Goal: Complete application form: Complete application form

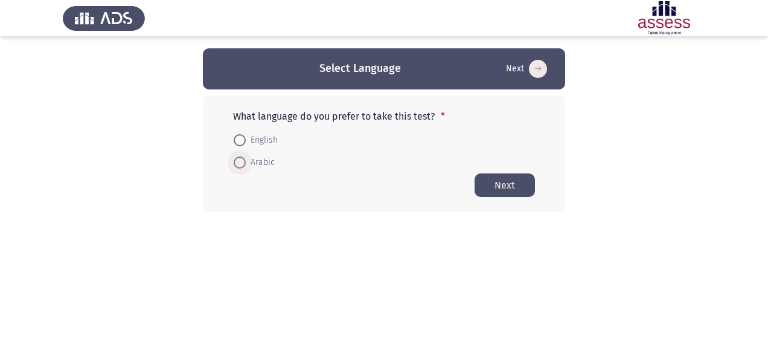
click at [242, 160] on span at bounding box center [240, 162] width 12 height 12
click at [242, 160] on input "Arabic" at bounding box center [240, 162] width 12 height 12
radio input "true"
click at [508, 186] on button "Next" at bounding box center [505, 185] width 60 height 24
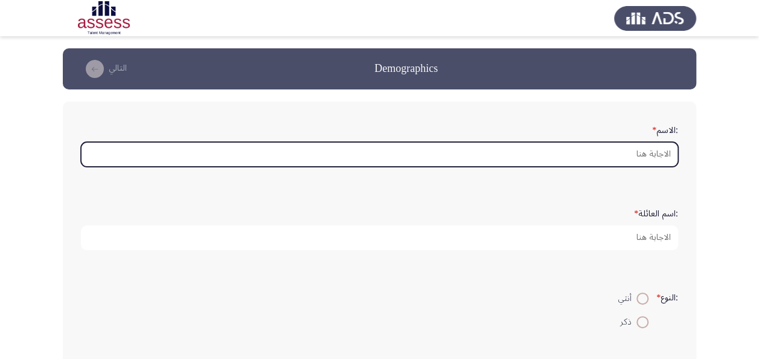
click at [540, 155] on input ":الاسم *" at bounding box center [379, 154] width 597 height 25
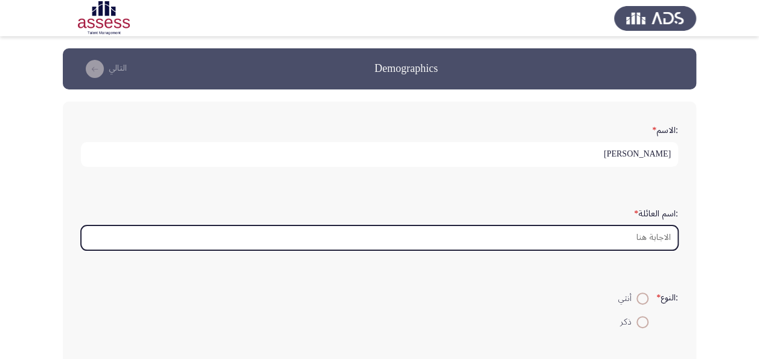
click at [588, 240] on input ":اسم العائلة *" at bounding box center [379, 237] width 597 height 25
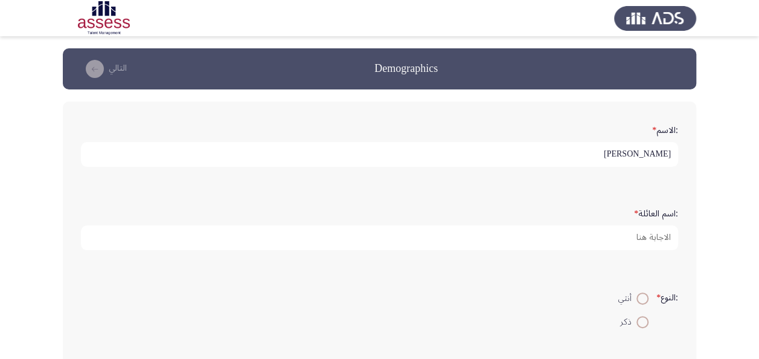
click at [629, 158] on input "[PERSON_NAME]" at bounding box center [379, 154] width 597 height 25
type input "[PERSON_NAME]"
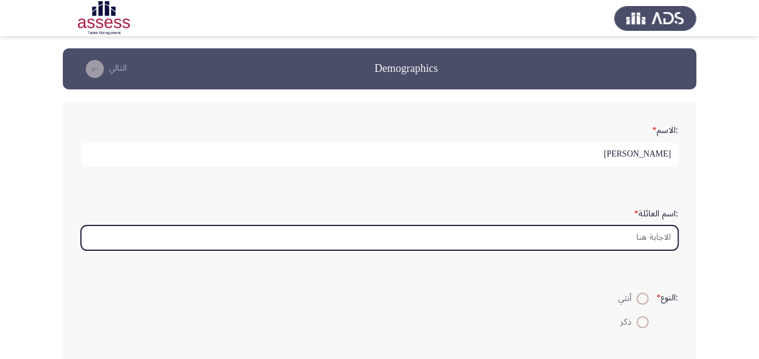
click at [633, 240] on input ":اسم العائلة *" at bounding box center [379, 237] width 597 height 25
paste input "[PERSON_NAME]"
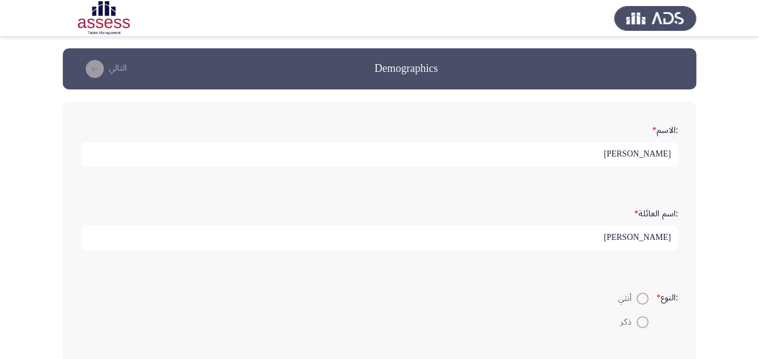
type input "[PERSON_NAME]"
click at [644, 324] on span at bounding box center [642, 322] width 12 height 12
click at [644, 324] on input "ذكر" at bounding box center [642, 322] width 12 height 12
radio input "true"
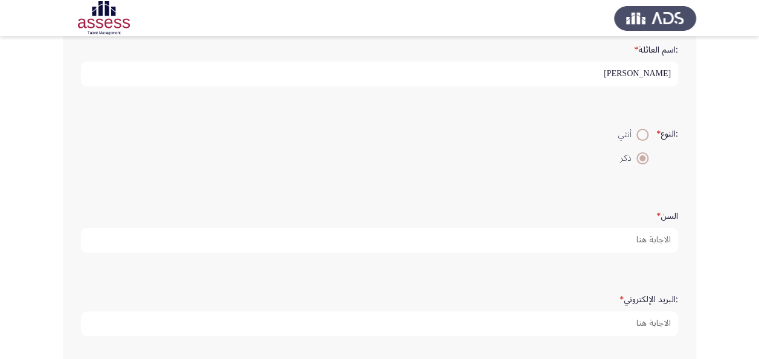
scroll to position [181, 0]
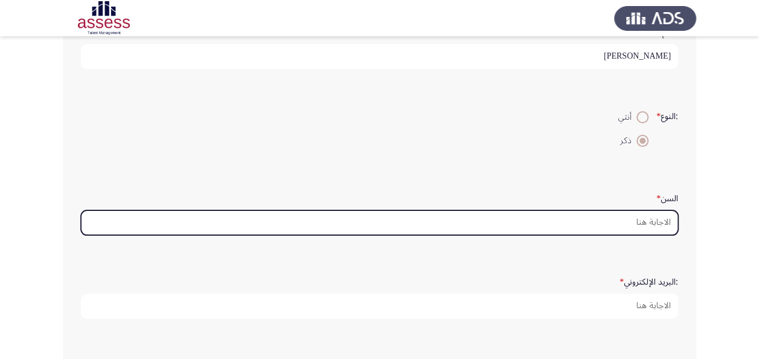
click at [616, 221] on input "السن *" at bounding box center [379, 222] width 597 height 25
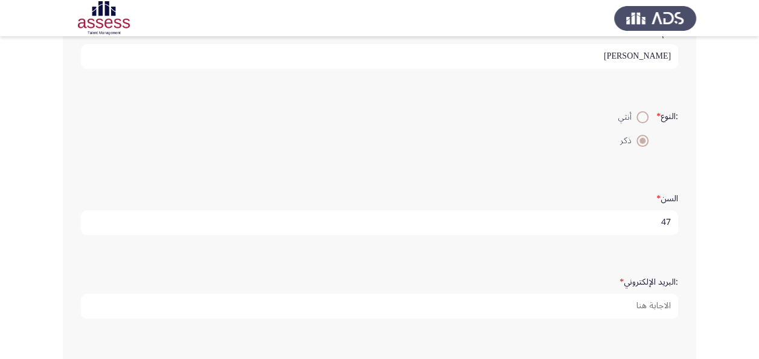
type input "47"
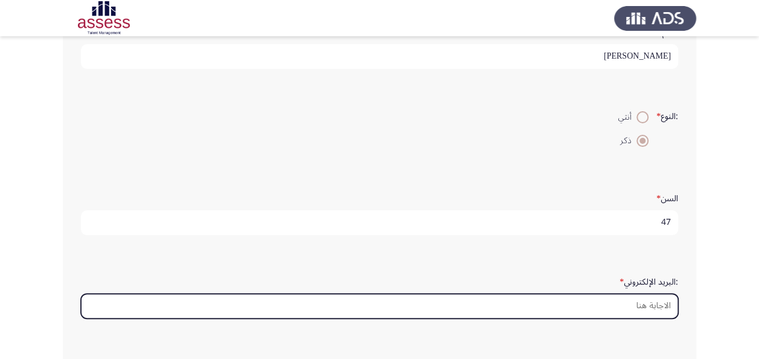
click at [610, 301] on input ":البريد الإلكتروني *" at bounding box center [379, 305] width 597 height 25
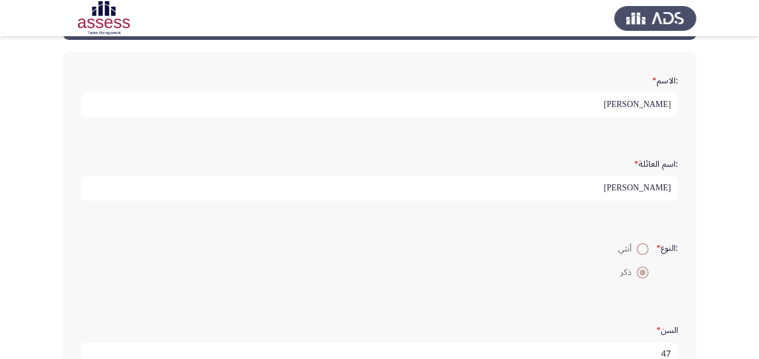
scroll to position [0, 0]
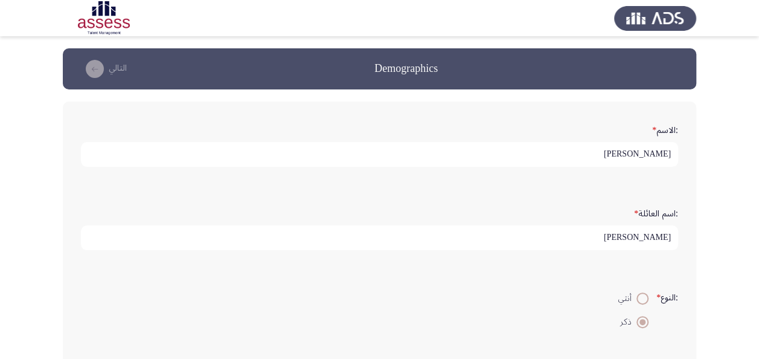
type input "[EMAIL_ADDRESS][DOMAIN_NAME]"
click at [93, 74] on icon "load next page" at bounding box center [95, 69] width 18 height 18
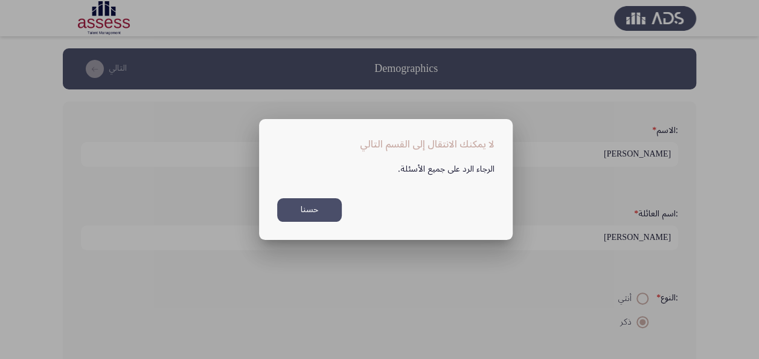
click at [322, 211] on button "حسنا" at bounding box center [309, 210] width 65 height 24
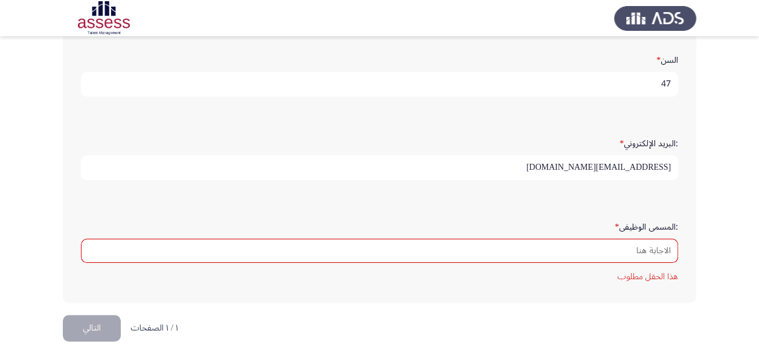
scroll to position [321, 0]
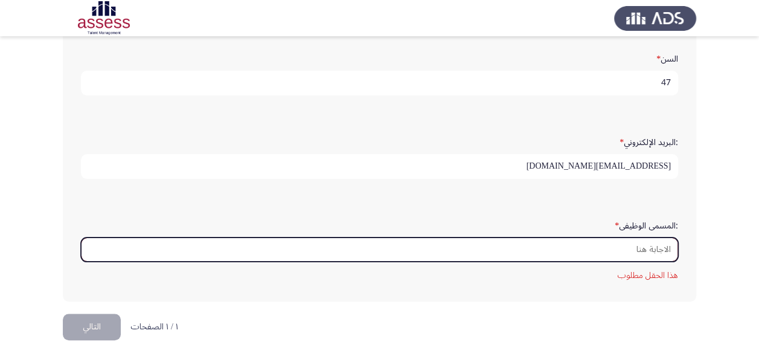
click at [510, 244] on input ":المسمى الوظيفى *" at bounding box center [379, 249] width 597 height 25
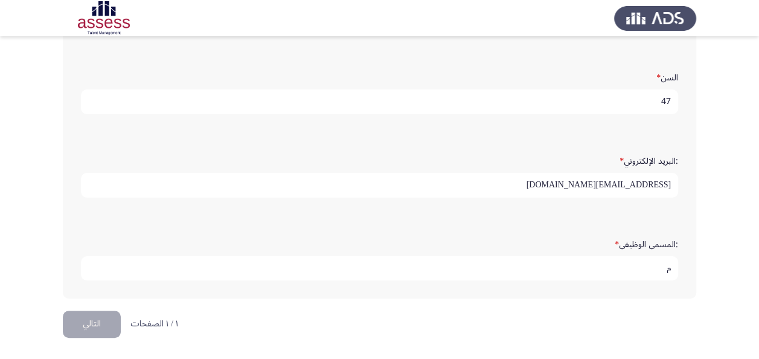
scroll to position [299, 0]
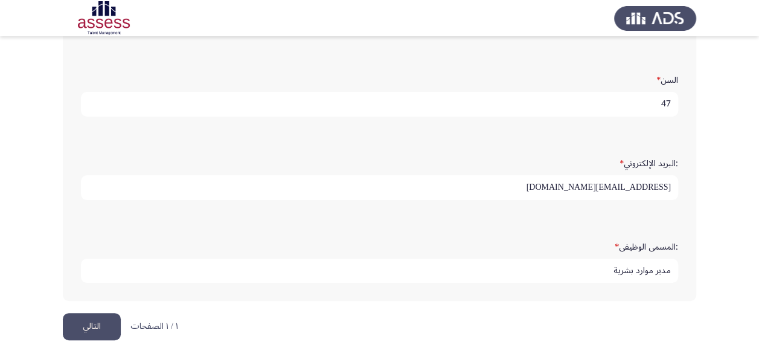
type input "مدير موارد بشرية"
click at [91, 339] on html "Demographics التالي :الاسم * [PERSON_NAME] :اسم العائلة * [PERSON_NAME] :النوع …" at bounding box center [379, 31] width 759 height 661
click at [104, 327] on button "التالي" at bounding box center [92, 326] width 58 height 27
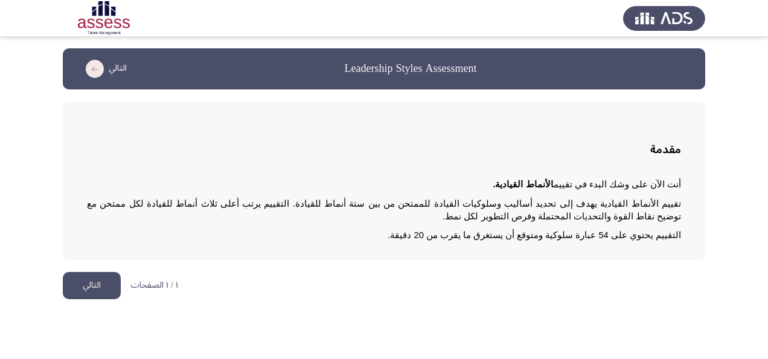
click at [79, 287] on button "التالي" at bounding box center [92, 285] width 58 height 27
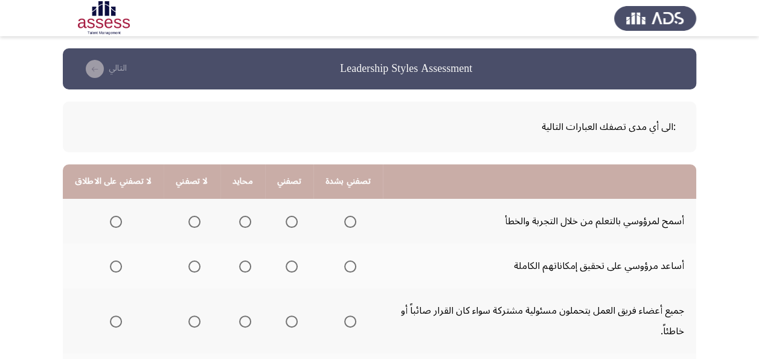
click at [286, 223] on span "Select an option" at bounding box center [292, 222] width 12 height 12
click at [286, 223] on input "Select an option" at bounding box center [292, 222] width 12 height 12
click at [286, 265] on span "Select an option" at bounding box center [292, 266] width 12 height 12
click at [286, 265] on input "Select an option" at bounding box center [292, 266] width 12 height 12
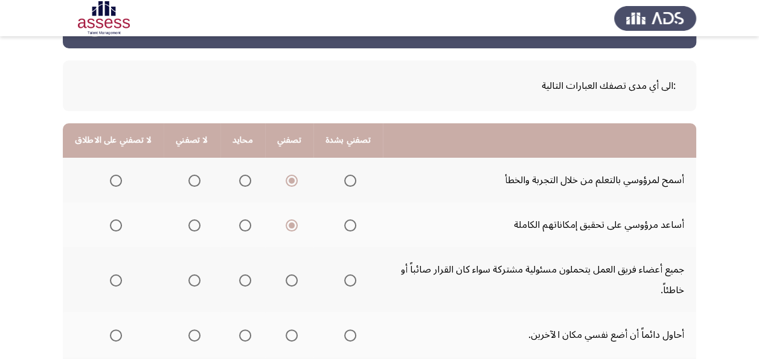
scroll to position [60, 0]
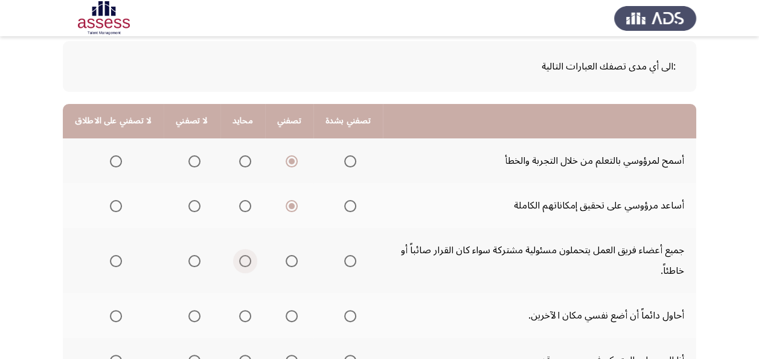
click at [242, 260] on span "Select an option" at bounding box center [245, 261] width 12 height 12
click at [242, 260] on input "Select an option" at bounding box center [245, 261] width 12 height 12
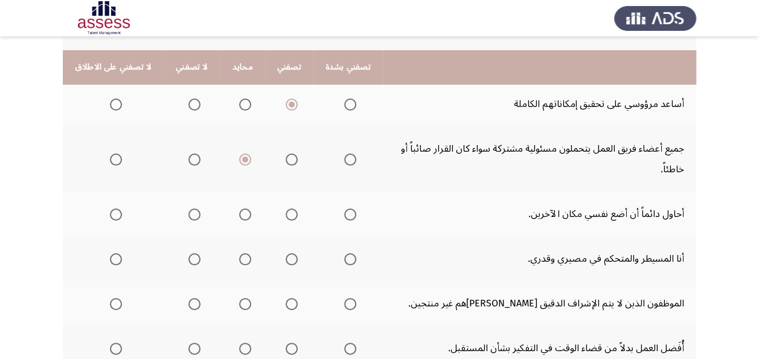
scroll to position [181, 0]
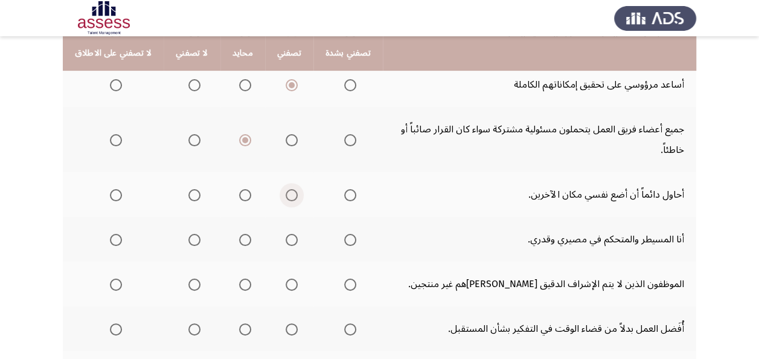
click at [286, 194] on span "Select an option" at bounding box center [292, 195] width 12 height 12
click at [286, 194] on input "Select an option" at bounding box center [292, 195] width 12 height 12
click at [286, 240] on span "Select an option" at bounding box center [292, 240] width 12 height 12
click at [286, 240] on input "Select an option" at bounding box center [292, 240] width 12 height 12
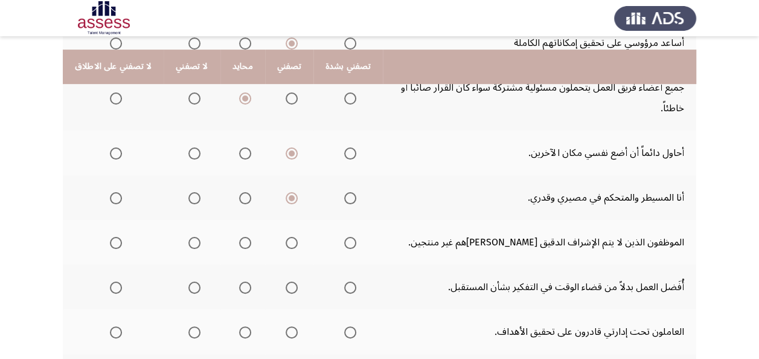
scroll to position [242, 0]
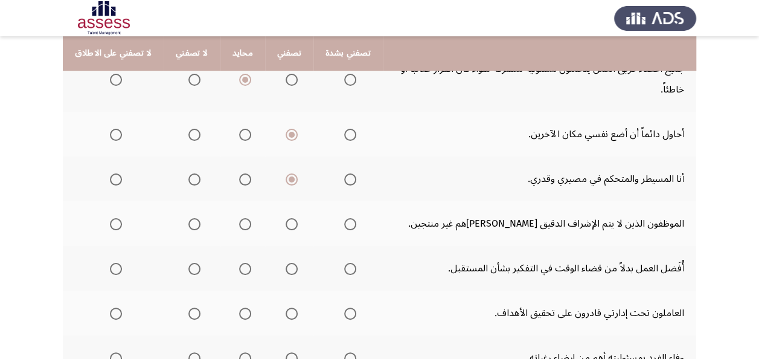
click at [194, 223] on span "Select an option" at bounding box center [194, 224] width 12 height 12
click at [194, 223] on input "Select an option" at bounding box center [194, 224] width 12 height 12
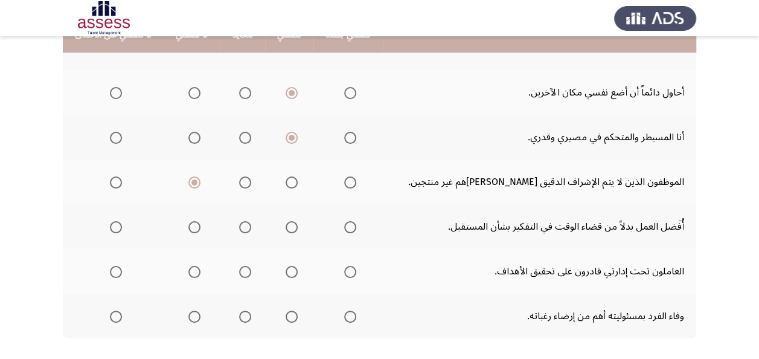
scroll to position [302, 0]
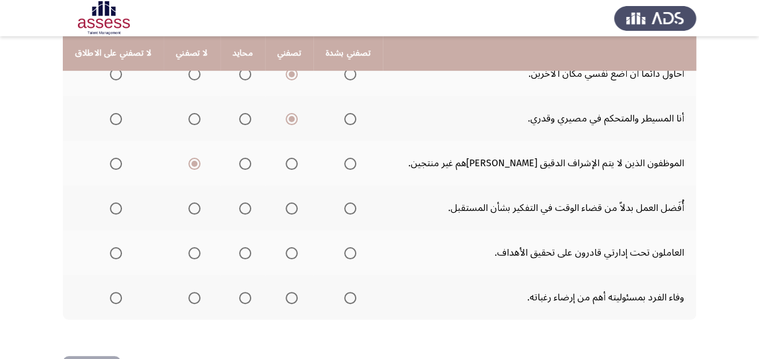
click at [239, 211] on span "Select an option" at bounding box center [245, 208] width 12 height 12
click at [239, 211] on input "Select an option" at bounding box center [245, 208] width 12 height 12
click at [286, 252] on span "Select an option" at bounding box center [292, 253] width 12 height 12
click at [286, 252] on input "Select an option" at bounding box center [292, 253] width 12 height 12
click at [286, 298] on span "Select an option" at bounding box center [292, 298] width 12 height 12
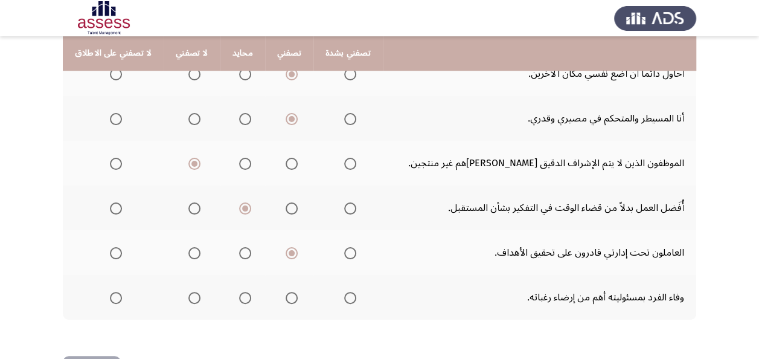
click at [286, 298] on input "Select an option" at bounding box center [292, 298] width 12 height 12
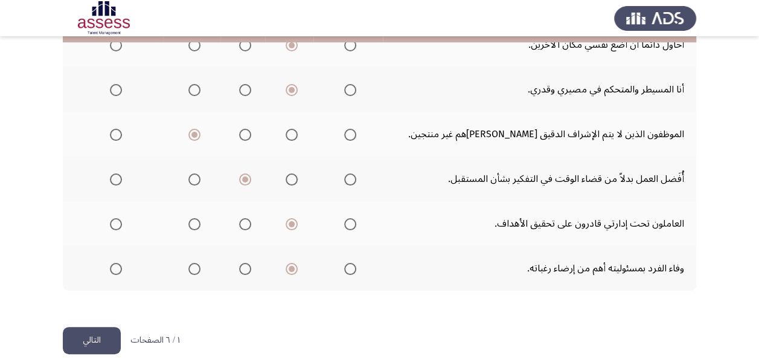
scroll to position [347, 0]
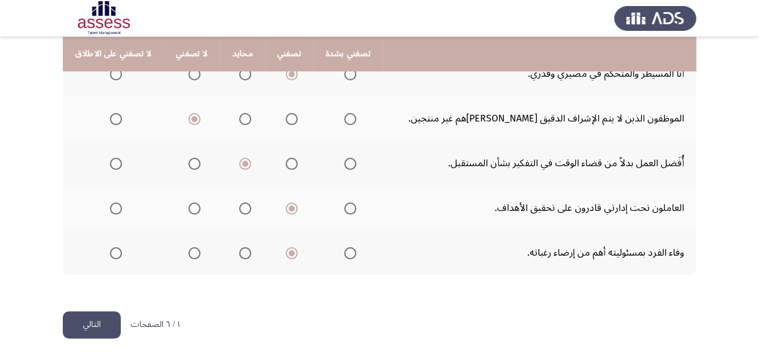
click at [80, 319] on button "التالي" at bounding box center [92, 324] width 58 height 27
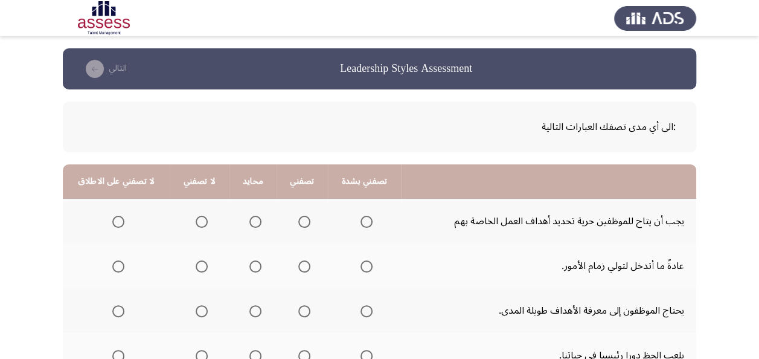
click at [202, 221] on span "Select an option" at bounding box center [202, 222] width 12 height 12
click at [202, 221] on input "Select an option" at bounding box center [202, 222] width 12 height 12
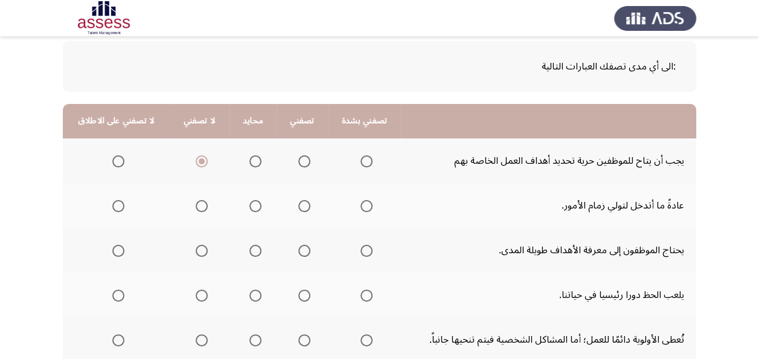
click at [302, 210] on span "Select an option" at bounding box center [304, 206] width 12 height 12
click at [302, 210] on input "Select an option" at bounding box center [304, 206] width 12 height 12
click at [298, 248] on span "Select an option" at bounding box center [304, 251] width 12 height 12
click at [298, 248] on input "Select an option" at bounding box center [304, 251] width 12 height 12
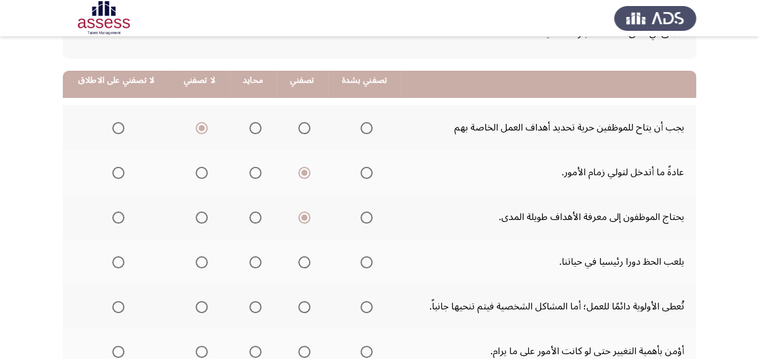
scroll to position [121, 0]
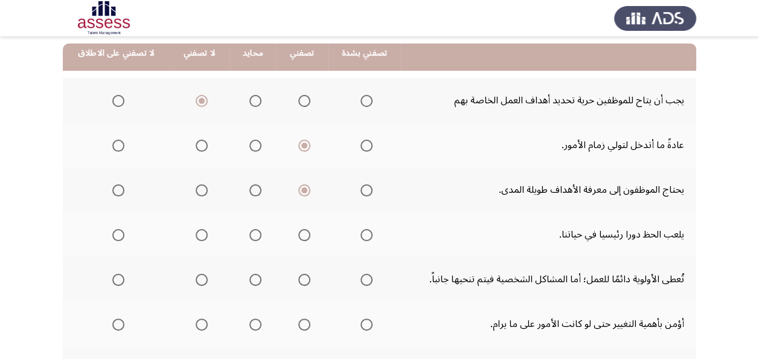
click at [249, 233] on span "Select an option" at bounding box center [255, 235] width 12 height 12
click at [249, 233] on input "Select an option" at bounding box center [255, 235] width 12 height 12
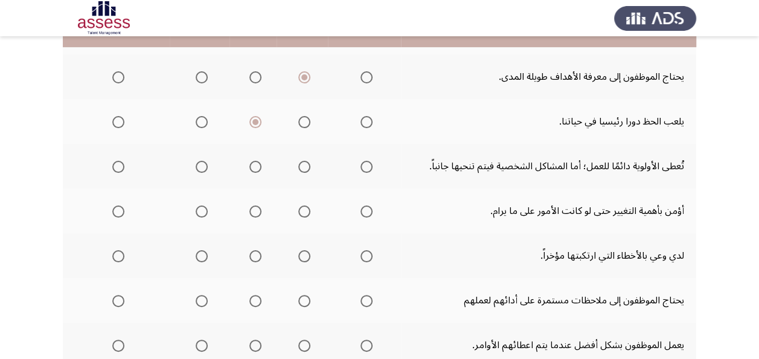
scroll to position [242, 0]
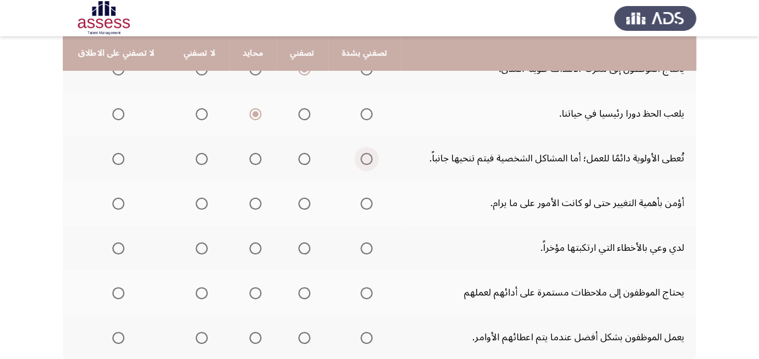
click at [362, 162] on span "Select an option" at bounding box center [366, 159] width 12 height 12
click at [362, 162] on input "Select an option" at bounding box center [366, 159] width 12 height 12
click at [255, 204] on span "Select an option" at bounding box center [255, 203] width 12 height 12
click at [255, 204] on input "Select an option" at bounding box center [255, 203] width 12 height 12
click at [302, 246] on span "Select an option" at bounding box center [304, 248] width 12 height 12
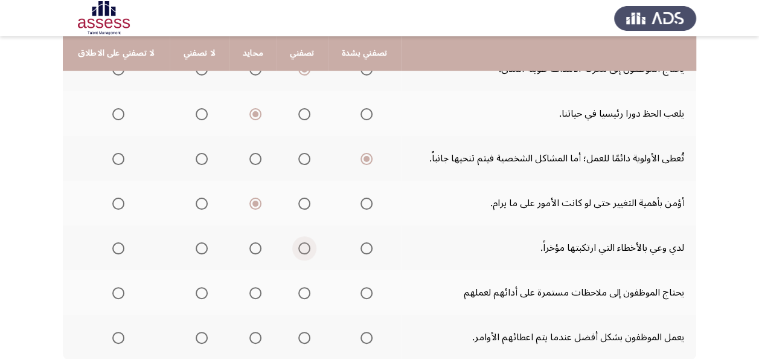
click at [302, 246] on input "Select an option" at bounding box center [304, 248] width 12 height 12
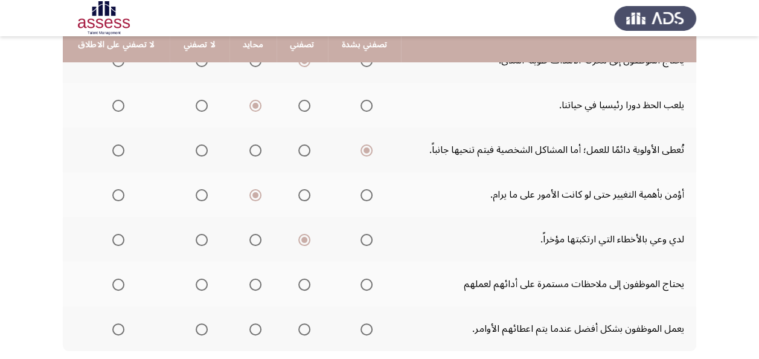
scroll to position [302, 0]
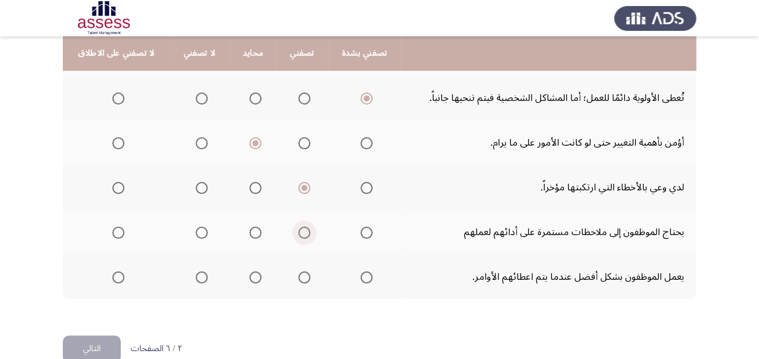
click at [299, 234] on span "Select an option" at bounding box center [304, 232] width 12 height 12
click at [299, 234] on input "Select an option" at bounding box center [304, 232] width 12 height 12
click at [203, 275] on span "Select an option" at bounding box center [202, 277] width 12 height 12
click at [203, 275] on input "Select an option" at bounding box center [202, 277] width 12 height 12
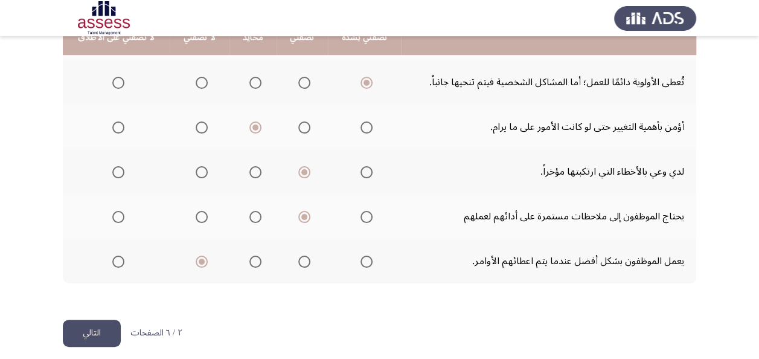
scroll to position [326, 0]
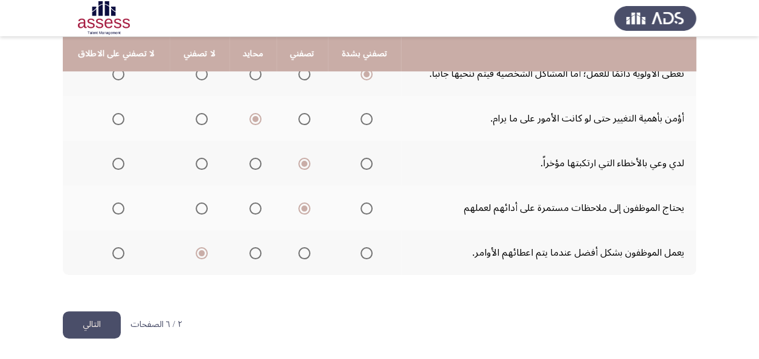
click at [80, 315] on button "التالي" at bounding box center [92, 324] width 58 height 27
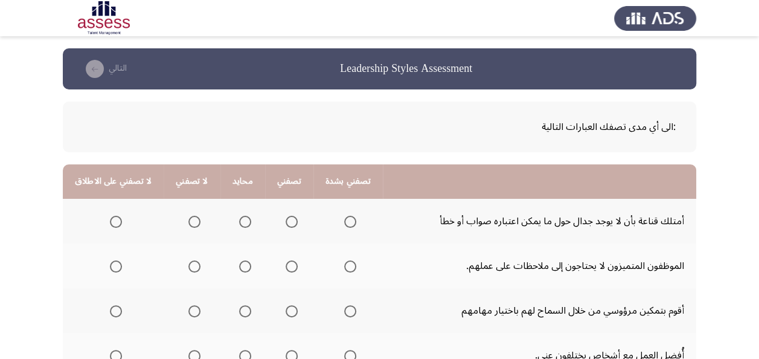
click at [286, 218] on span "Select an option" at bounding box center [292, 222] width 12 height 12
click at [286, 218] on input "Select an option" at bounding box center [292, 222] width 12 height 12
click at [239, 262] on span "Select an option" at bounding box center [245, 266] width 12 height 12
click at [239, 262] on input "Select an option" at bounding box center [245, 266] width 12 height 12
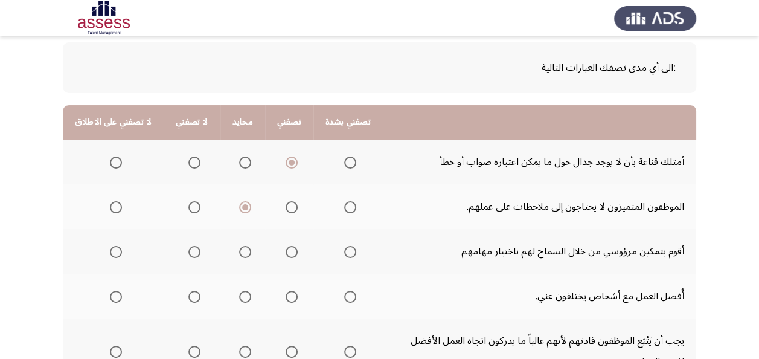
scroll to position [60, 0]
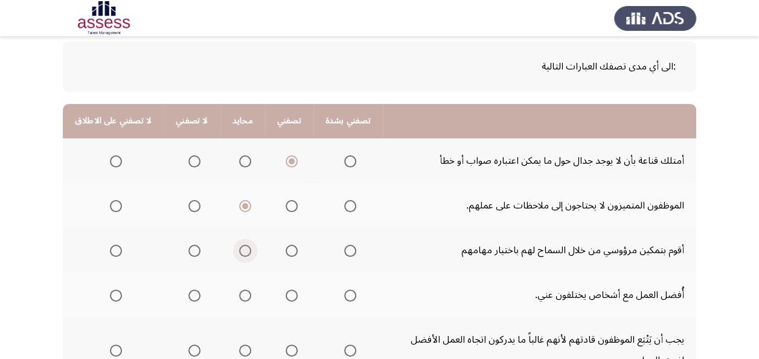
click at [240, 252] on span "Select an option" at bounding box center [245, 251] width 12 height 12
click at [240, 252] on input "Select an option" at bounding box center [245, 251] width 12 height 12
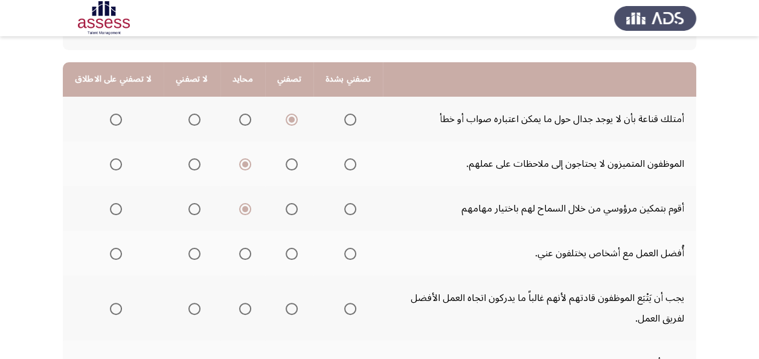
scroll to position [121, 0]
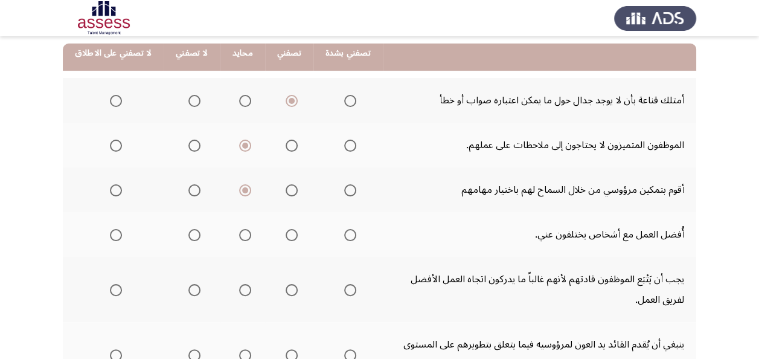
click at [286, 233] on span "Select an option" at bounding box center [292, 235] width 12 height 12
click at [286, 233] on input "Select an option" at bounding box center [292, 235] width 12 height 12
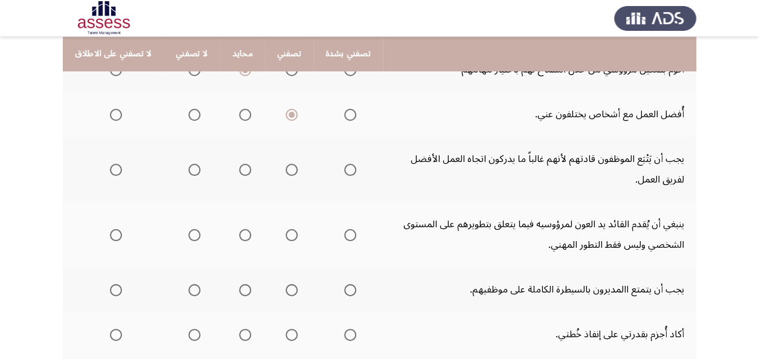
scroll to position [242, 0]
click at [188, 167] on span "Select an option" at bounding box center [194, 169] width 12 height 12
click at [188, 167] on input "Select an option" at bounding box center [194, 169] width 12 height 12
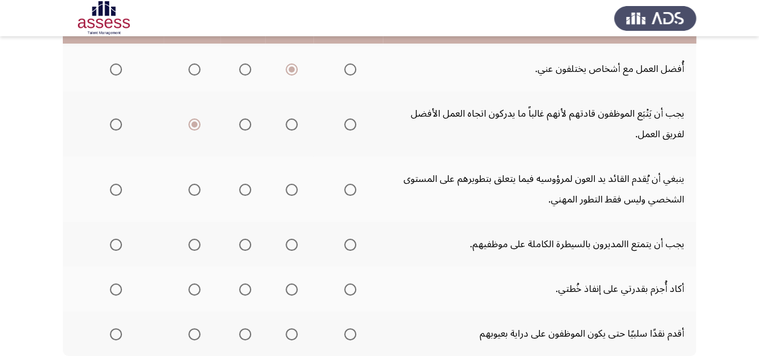
scroll to position [302, 0]
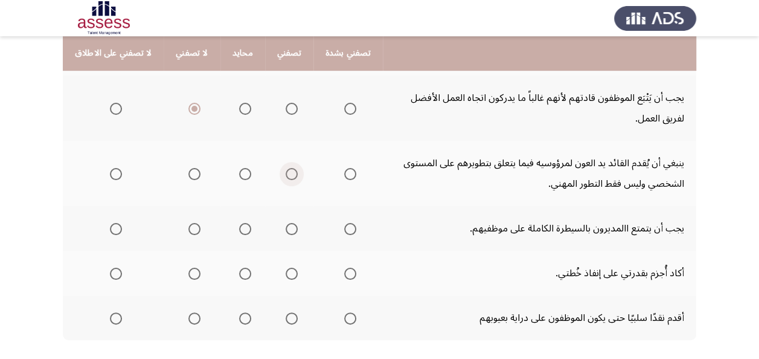
click at [286, 175] on span "Select an option" at bounding box center [292, 174] width 12 height 12
click at [286, 175] on input "Select an option" at bounding box center [292, 174] width 12 height 12
click at [193, 228] on span "Select an option" at bounding box center [194, 229] width 12 height 12
click at [193, 228] on input "Select an option" at bounding box center [194, 229] width 12 height 12
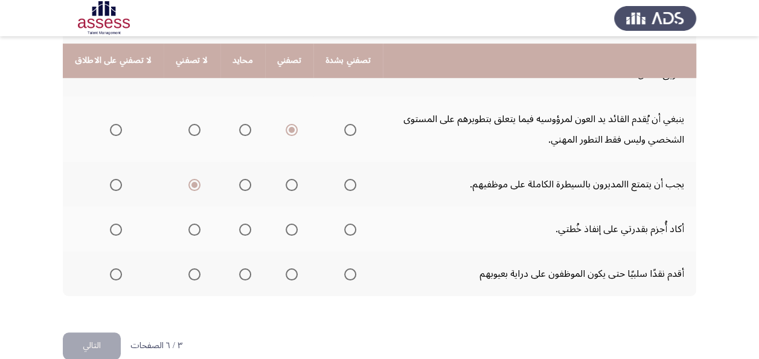
scroll to position [362, 0]
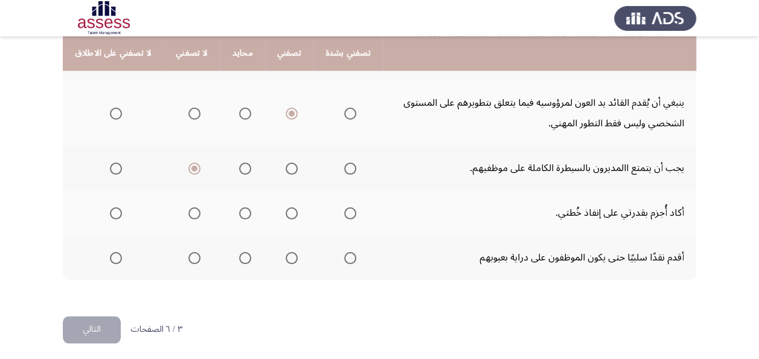
click at [286, 214] on span "Select an option" at bounding box center [292, 213] width 12 height 12
click at [286, 214] on input "Select an option" at bounding box center [292, 213] width 12 height 12
click at [249, 257] on th at bounding box center [242, 257] width 45 height 45
click at [240, 255] on span "Select an option" at bounding box center [245, 258] width 12 height 12
click at [240, 255] on input "Select an option" at bounding box center [245, 258] width 12 height 12
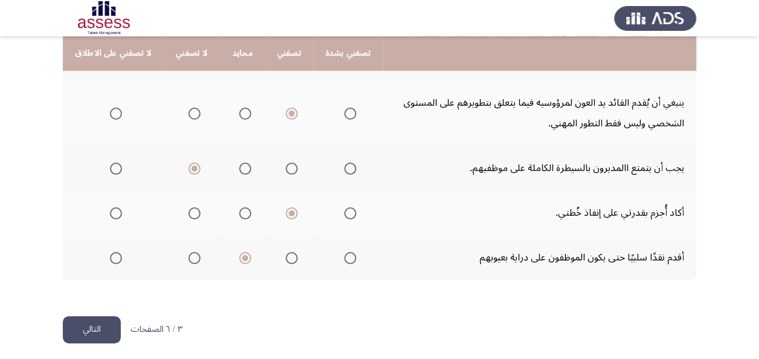
click at [73, 331] on button "التالي" at bounding box center [92, 329] width 58 height 27
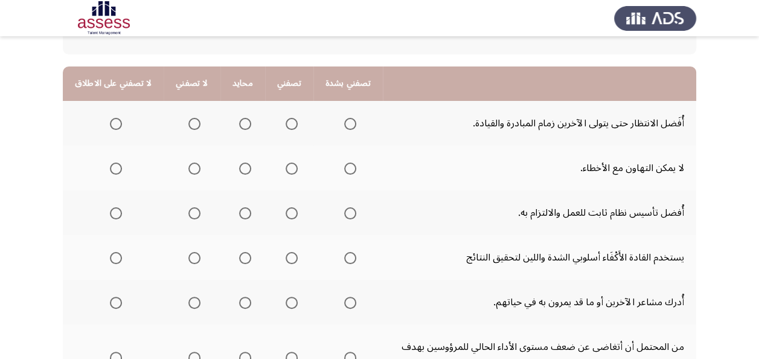
scroll to position [121, 0]
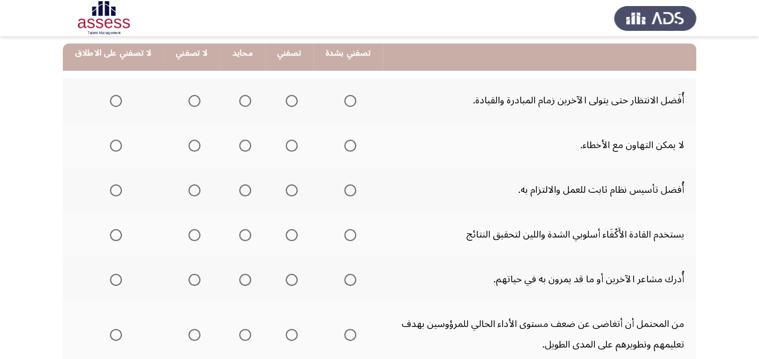
click at [239, 102] on span "Select an option" at bounding box center [245, 101] width 12 height 12
click at [239, 102] on input "Select an option" at bounding box center [245, 101] width 12 height 12
click at [243, 146] on span "Select an option" at bounding box center [245, 145] width 12 height 12
click at [243, 146] on input "Select an option" at bounding box center [245, 145] width 12 height 12
click at [190, 187] on span "Select an option" at bounding box center [194, 190] width 12 height 12
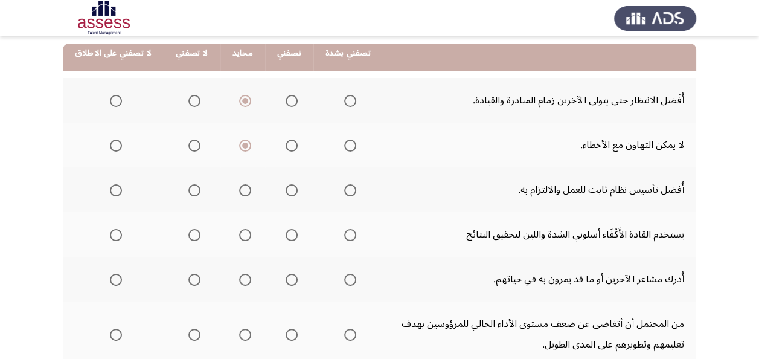
click at [190, 187] on input "Select an option" at bounding box center [194, 190] width 12 height 12
click at [287, 233] on span "Select an option" at bounding box center [292, 235] width 12 height 12
click at [287, 233] on input "Select an option" at bounding box center [292, 235] width 12 height 12
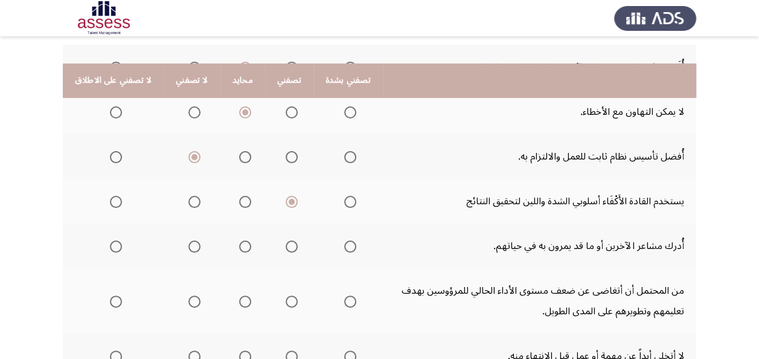
scroll to position [181, 0]
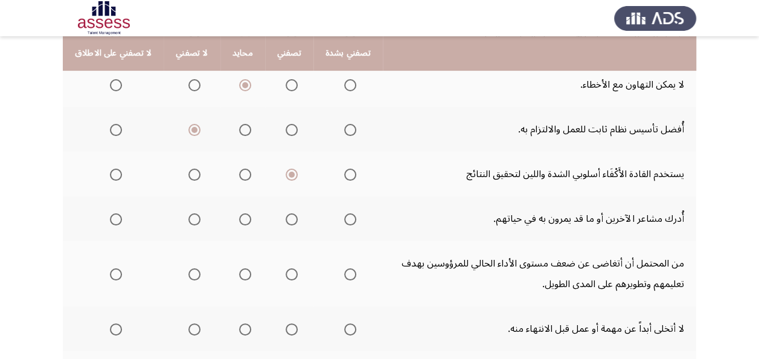
click at [287, 221] on span "Select an option" at bounding box center [292, 219] width 12 height 12
click at [287, 221] on input "Select an option" at bounding box center [292, 219] width 12 height 12
click at [286, 272] on span "Select an option" at bounding box center [292, 274] width 12 height 12
click at [286, 272] on input "Select an option" at bounding box center [292, 274] width 12 height 12
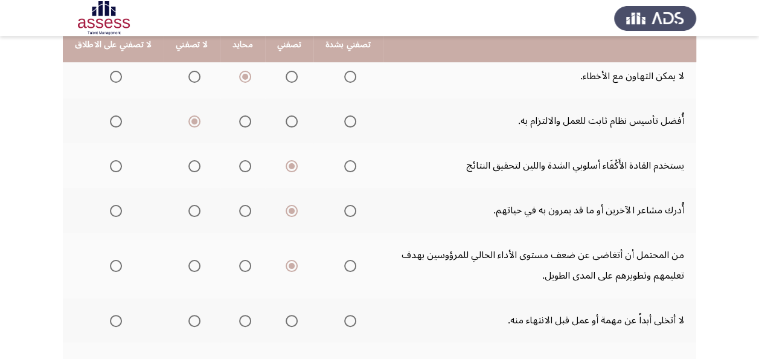
scroll to position [242, 0]
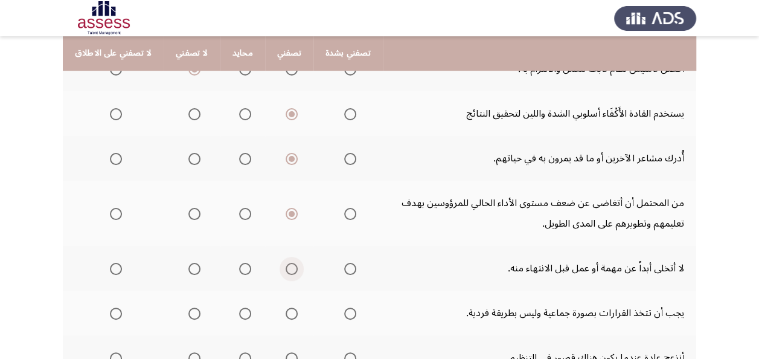
click at [286, 268] on span "Select an option" at bounding box center [292, 269] width 12 height 12
click at [286, 268] on input "Select an option" at bounding box center [292, 269] width 12 height 12
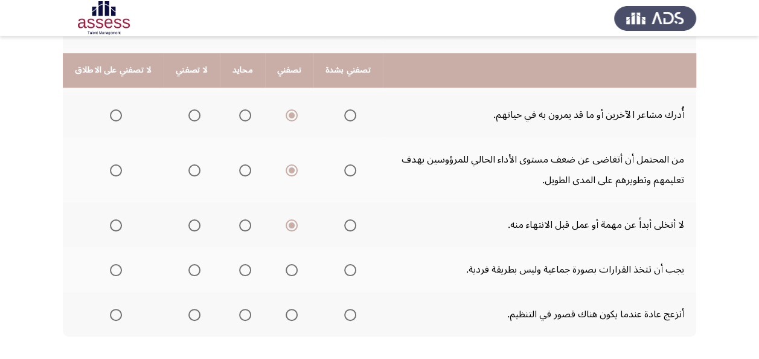
scroll to position [302, 0]
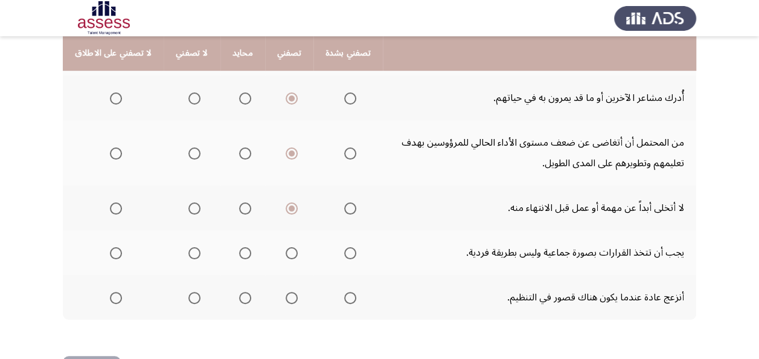
click at [194, 255] on span "Select an option" at bounding box center [194, 253] width 12 height 12
click at [194, 255] on input "Select an option" at bounding box center [194, 253] width 12 height 12
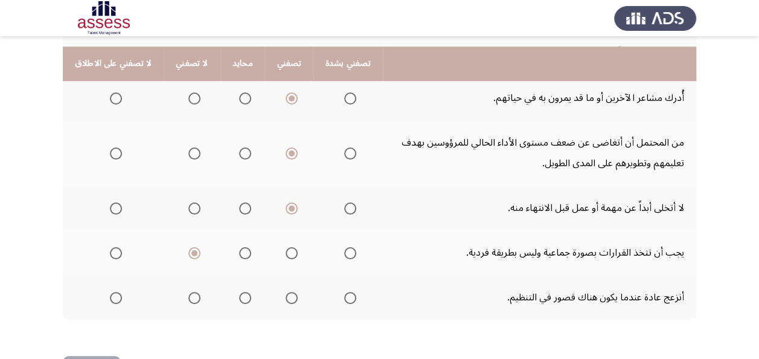
scroll to position [347, 0]
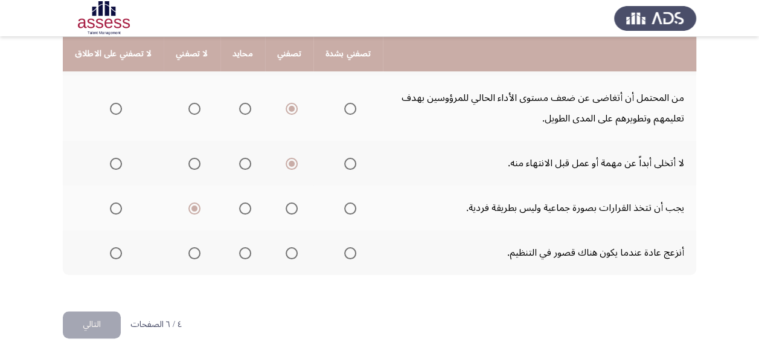
click at [286, 251] on span "Select an option" at bounding box center [292, 253] width 12 height 12
click at [286, 251] on input "Select an option" at bounding box center [292, 253] width 12 height 12
click at [99, 325] on button "التالي" at bounding box center [92, 324] width 58 height 27
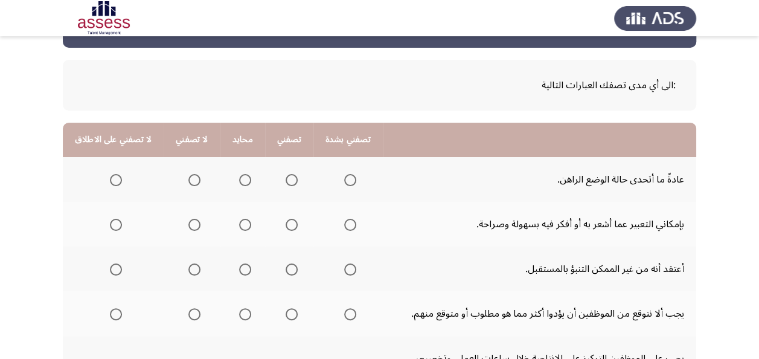
scroll to position [60, 0]
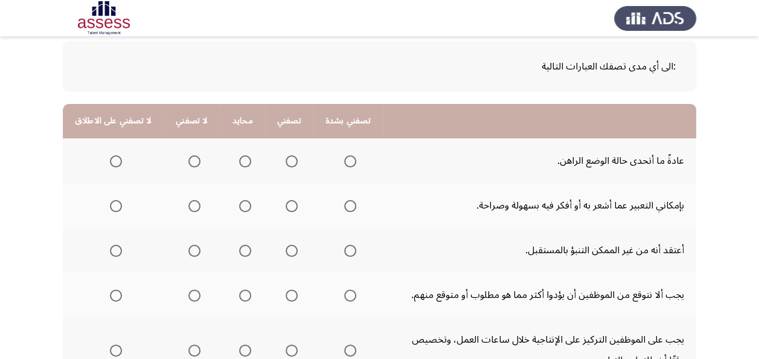
click at [240, 162] on span "Select an option" at bounding box center [245, 161] width 12 height 12
click at [240, 162] on input "Select an option" at bounding box center [245, 161] width 12 height 12
click at [286, 204] on span "Select an option" at bounding box center [292, 206] width 12 height 12
click at [286, 204] on input "Select an option" at bounding box center [292, 206] width 12 height 12
click at [188, 251] on span "Select an option" at bounding box center [194, 251] width 12 height 12
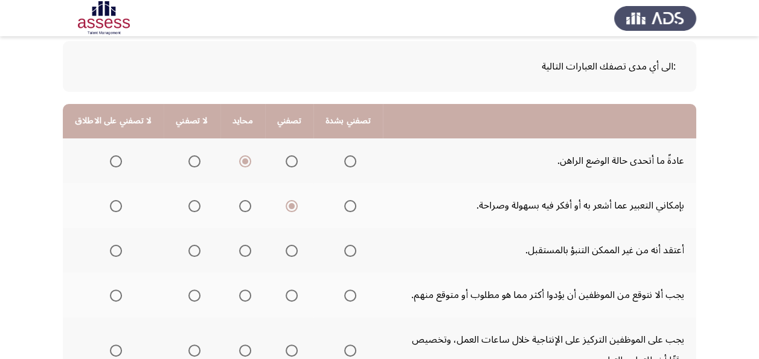
click at [188, 251] on input "Select an option" at bounding box center [194, 251] width 12 height 12
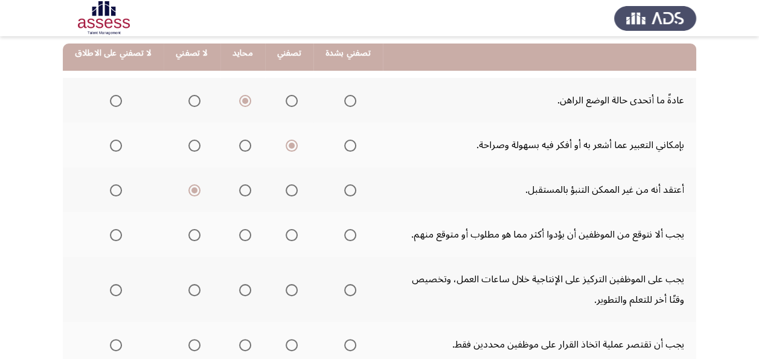
click at [188, 234] on span "Select an option" at bounding box center [194, 235] width 12 height 12
click at [188, 234] on input "Select an option" at bounding box center [194, 235] width 12 height 12
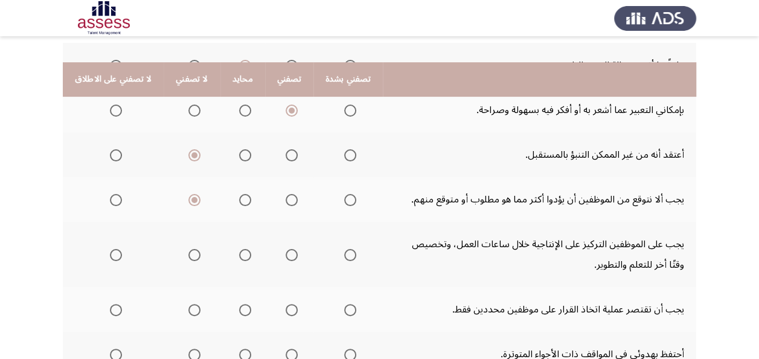
scroll to position [242, 0]
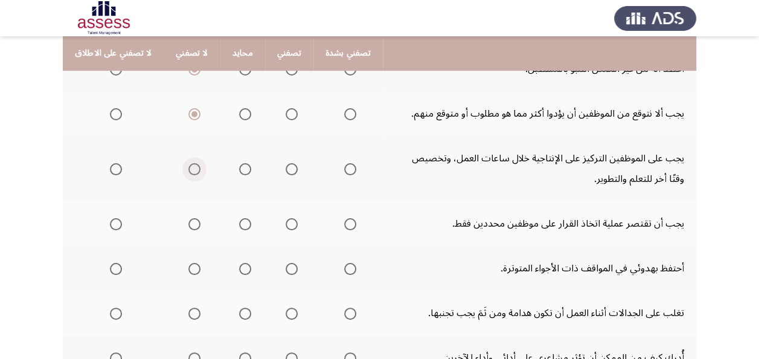
click at [188, 171] on span "Select an option" at bounding box center [194, 169] width 12 height 12
click at [188, 171] on input "Select an option" at bounding box center [194, 169] width 12 height 12
click at [286, 171] on span "Select an option" at bounding box center [292, 169] width 12 height 12
click at [286, 171] on input "Select an option" at bounding box center [292, 169] width 12 height 12
click at [286, 225] on span "Select an option" at bounding box center [292, 224] width 12 height 12
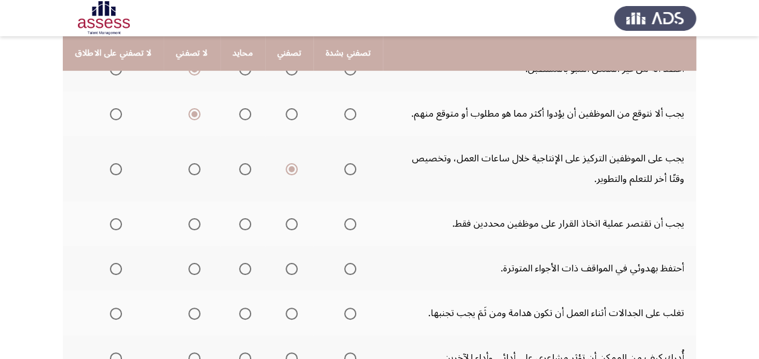
click at [286, 225] on input "Select an option" at bounding box center [292, 224] width 12 height 12
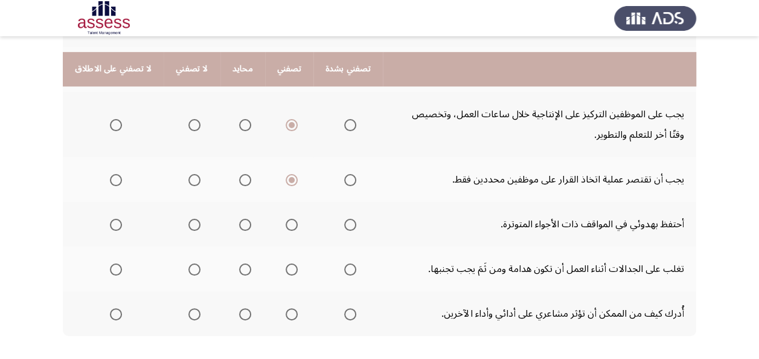
scroll to position [302, 0]
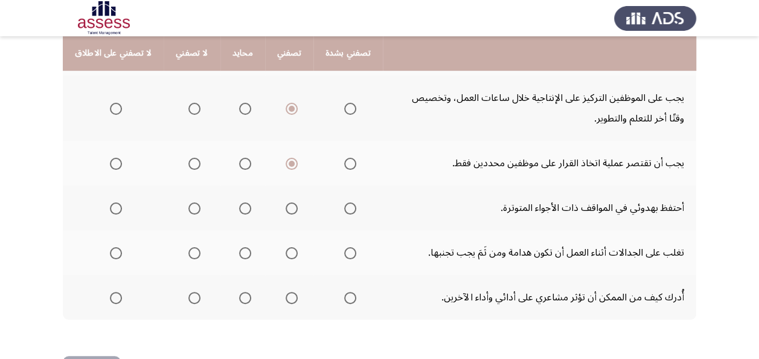
click at [286, 210] on span "Select an option" at bounding box center [292, 208] width 12 height 12
click at [286, 210] on input "Select an option" at bounding box center [292, 208] width 12 height 12
click at [344, 209] on span "Select an option" at bounding box center [350, 208] width 12 height 12
click at [344, 209] on input "Select an option" at bounding box center [350, 208] width 12 height 12
click at [193, 253] on span "Select an option" at bounding box center [194, 253] width 12 height 12
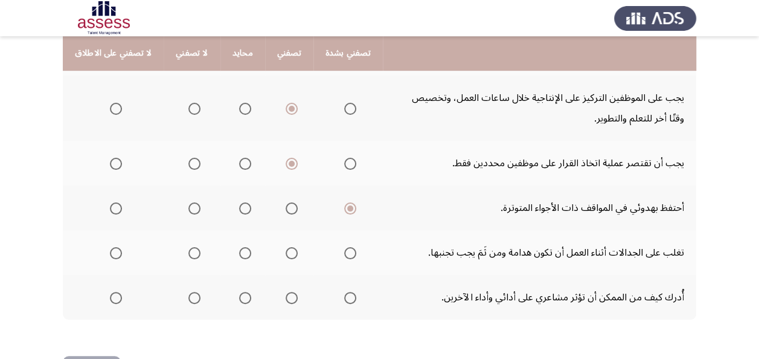
click at [193, 253] on input "Select an option" at bounding box center [194, 253] width 12 height 12
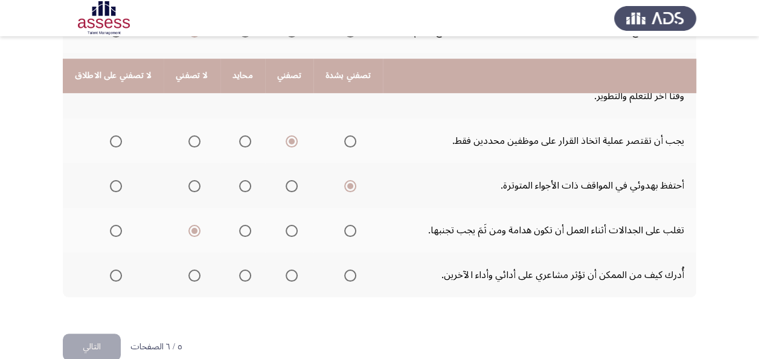
scroll to position [347, 0]
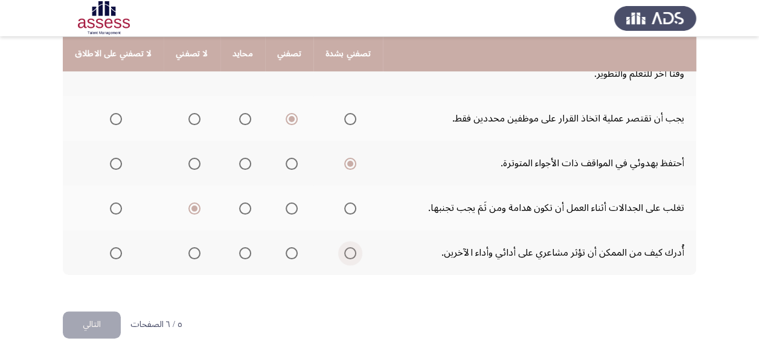
click at [344, 251] on span "Select an option" at bounding box center [350, 253] width 12 height 12
click at [344, 251] on input "Select an option" at bounding box center [350, 253] width 12 height 12
click at [106, 318] on button "التالي" at bounding box center [92, 324] width 58 height 27
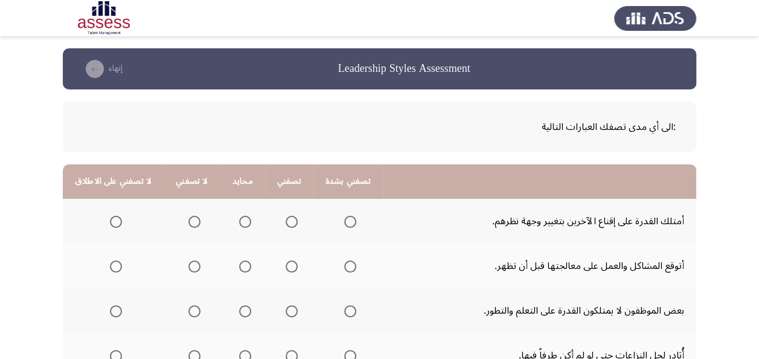
scroll to position [60, 0]
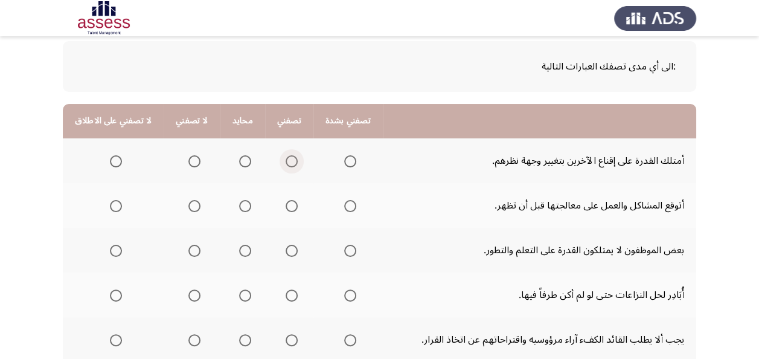
click at [287, 161] on span "Select an option" at bounding box center [292, 161] width 12 height 12
click at [287, 161] on input "Select an option" at bounding box center [292, 161] width 12 height 12
click at [239, 204] on span "Select an option" at bounding box center [245, 206] width 12 height 12
click at [239, 204] on input "Select an option" at bounding box center [245, 206] width 12 height 12
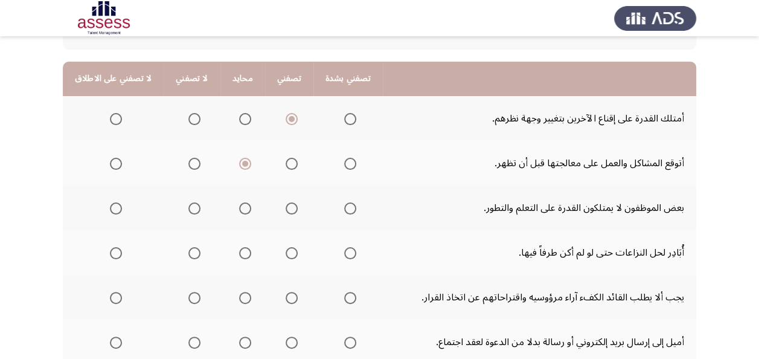
scroll to position [121, 0]
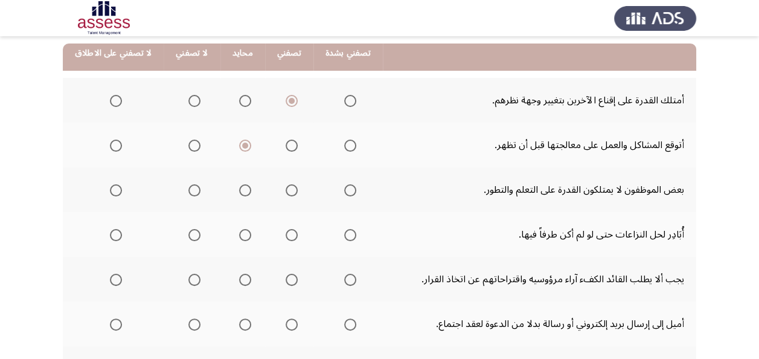
click at [287, 190] on span "Select an option" at bounding box center [292, 190] width 12 height 12
click at [287, 190] on input "Select an option" at bounding box center [292, 190] width 12 height 12
click at [286, 235] on span "Select an option" at bounding box center [292, 235] width 12 height 12
click at [286, 235] on input "Select an option" at bounding box center [292, 235] width 12 height 12
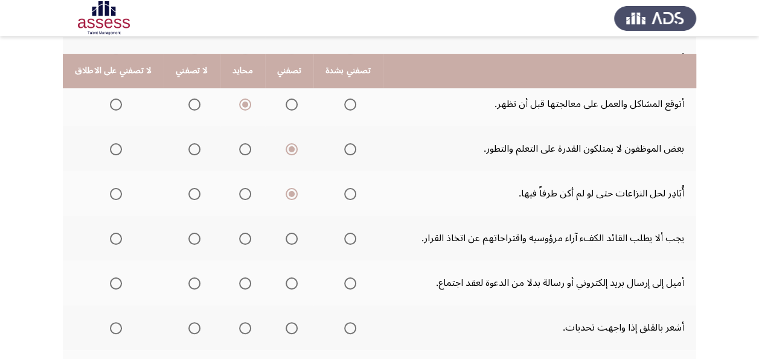
scroll to position [181, 0]
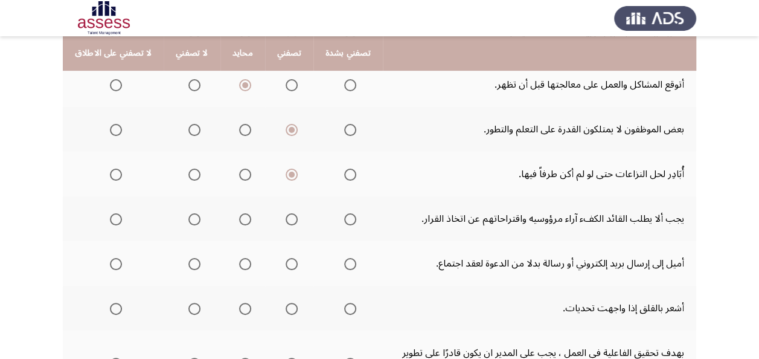
click at [239, 219] on span "Select an option" at bounding box center [245, 219] width 12 height 12
click at [239, 219] on input "Select an option" at bounding box center [245, 219] width 12 height 12
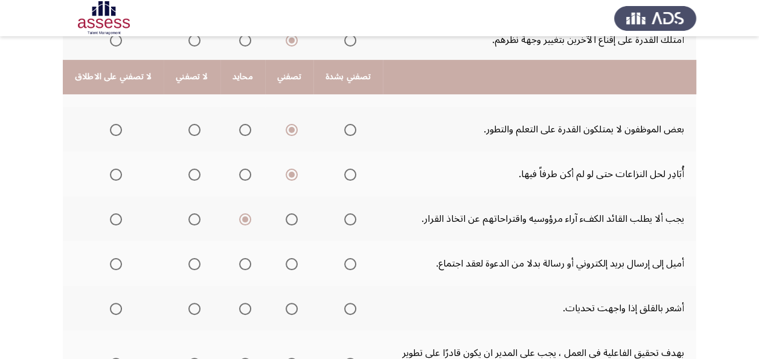
scroll to position [242, 0]
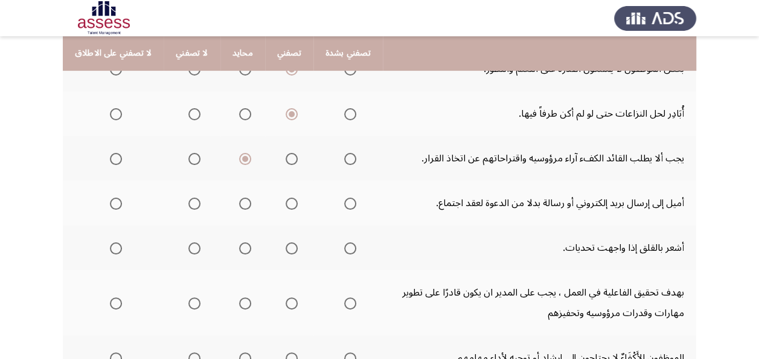
click at [286, 206] on span "Select an option" at bounding box center [292, 203] width 12 height 12
click at [286, 206] on input "Select an option" at bounding box center [292, 203] width 12 height 12
click at [240, 246] on span "Select an option" at bounding box center [245, 248] width 12 height 12
click at [240, 246] on input "Select an option" at bounding box center [245, 248] width 12 height 12
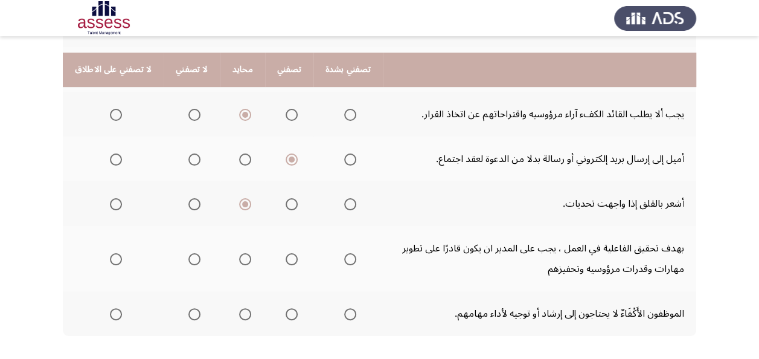
scroll to position [302, 0]
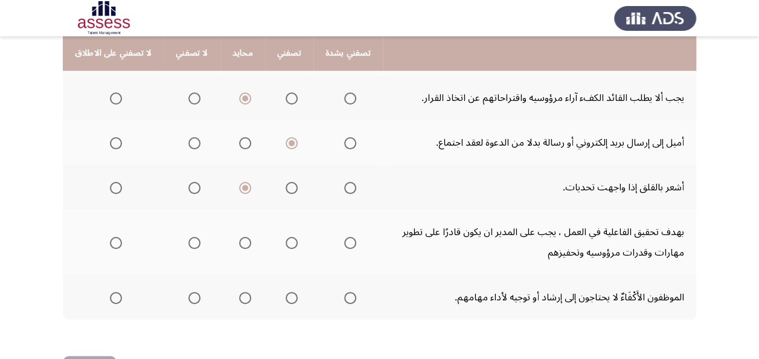
click at [286, 242] on span "Select an option" at bounding box center [292, 243] width 12 height 12
click at [286, 242] on input "Select an option" at bounding box center [292, 243] width 12 height 12
click at [286, 297] on span "Select an option" at bounding box center [292, 298] width 12 height 12
click at [286, 297] on input "Select an option" at bounding box center [292, 298] width 12 height 12
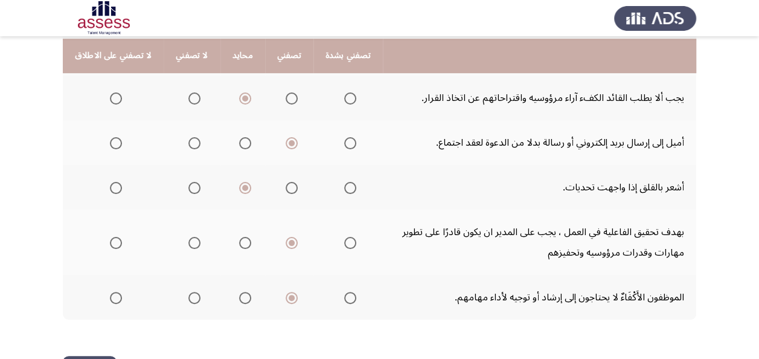
scroll to position [347, 0]
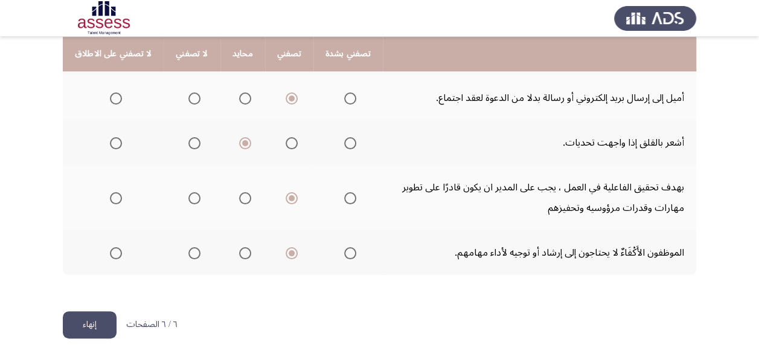
click at [88, 321] on button "إنهاء" at bounding box center [90, 324] width 54 height 27
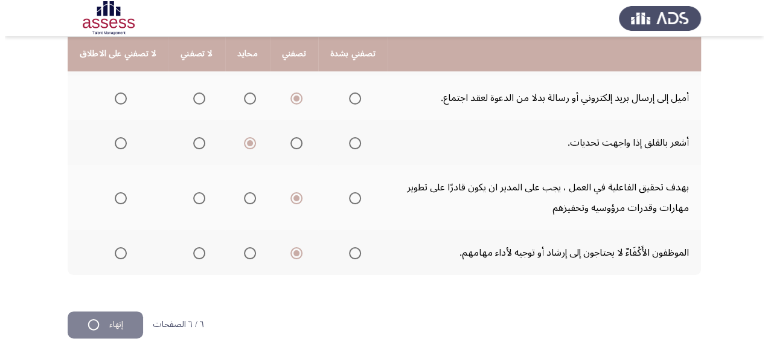
scroll to position [0, 0]
